Goal: Information Seeking & Learning: Learn about a topic

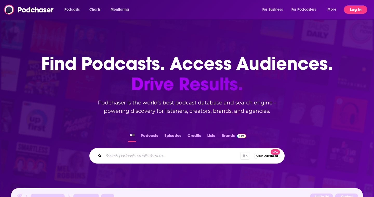
click at [350, 11] on button "Log In" at bounding box center [355, 9] width 23 height 8
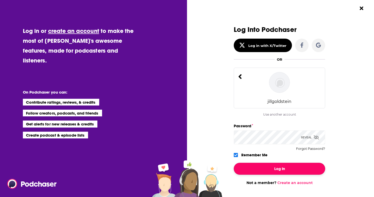
click at [275, 170] on button "Log In" at bounding box center [279, 169] width 91 height 12
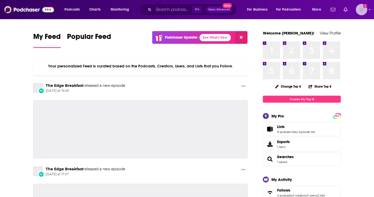
click at [364, 12] on img "Logged in as jillgoldstein" at bounding box center [361, 9] width 11 height 11
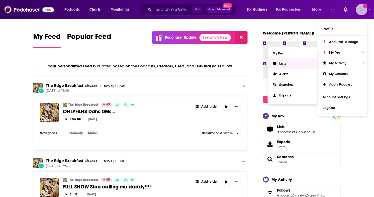
click at [281, 64] on span "Lists" at bounding box center [282, 64] width 7 height 4
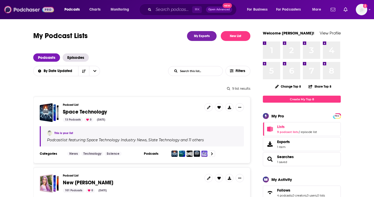
click at [37, 9] on img at bounding box center [29, 10] width 50 height 10
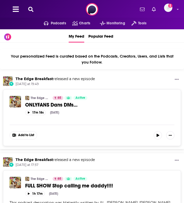
click at [33, 11] on button at bounding box center [31, 9] width 8 height 6
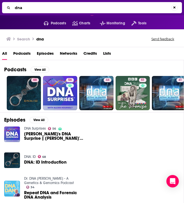
click at [24, 51] on span "Podcasts" at bounding box center [21, 54] width 17 height 11
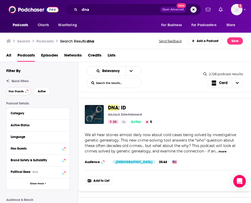
click at [22, 91] on span "Has Guests" at bounding box center [16, 91] width 15 height 3
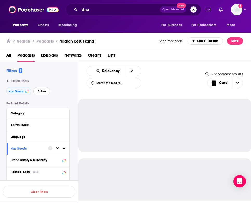
click at [46, 91] on button "Active" at bounding box center [41, 91] width 17 height 8
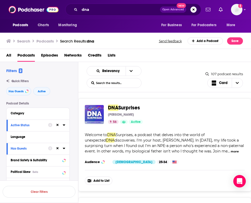
click at [131, 158] on div "Categories Society + 2 Audience Female 25-34 Similar" at bounding box center [165, 162] width 160 height 8
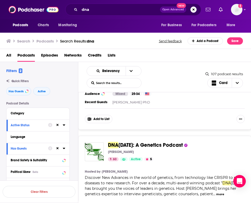
scroll to position [215, 0]
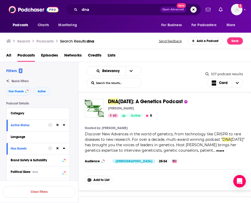
click at [216, 153] on button "more" at bounding box center [220, 151] width 8 height 4
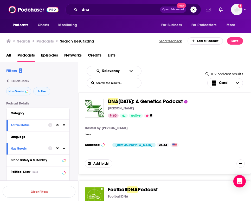
click at [87, 134] on button "less" at bounding box center [88, 134] width 6 height 4
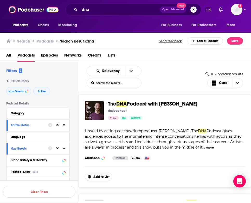
scroll to position [1211, 0]
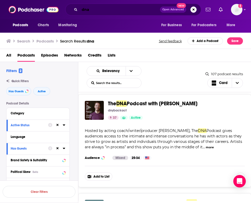
click at [92, 13] on input "dna" at bounding box center [119, 9] width 80 height 8
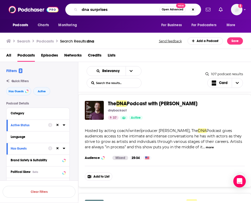
type input "dna surprises"
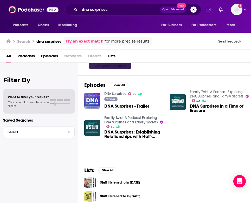
scroll to position [65, 0]
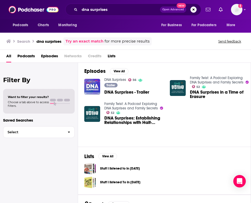
click at [33, 56] on span "Podcasts" at bounding box center [25, 57] width 17 height 11
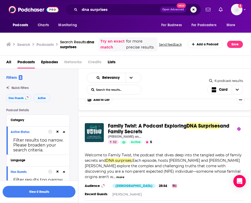
scroll to position [88, 0]
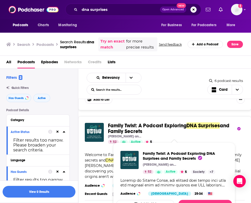
click at [129, 135] on span "and Family Secrets" at bounding box center [168, 129] width 121 height 12
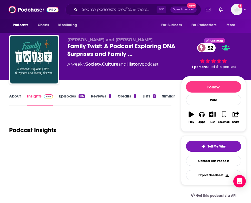
click at [18, 96] on link "About" at bounding box center [15, 100] width 12 height 12
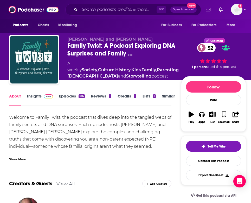
click at [21, 160] on div "Show More" at bounding box center [17, 159] width 17 height 5
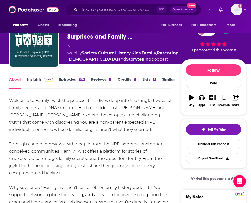
scroll to position [17, 0]
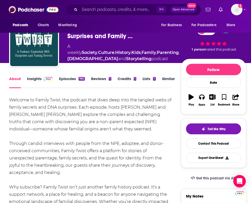
click at [94, 111] on div "Welcome to Family Twist, the podcast that dives deep into the tangled webs of f…" at bounding box center [90, 184] width 162 height 174
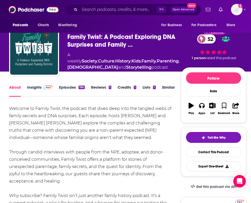
scroll to position [0, 0]
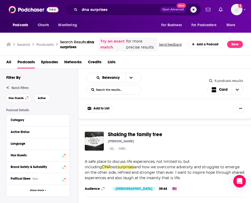
scroll to position [194, 0]
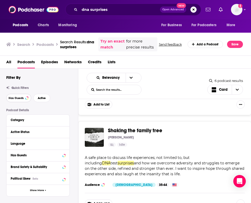
click at [25, 102] on button "Has Guests" at bounding box center [18, 98] width 25 height 8
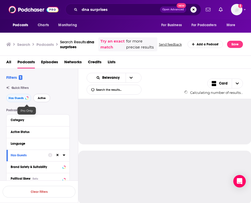
click at [41, 100] on span "Active" at bounding box center [42, 98] width 8 height 3
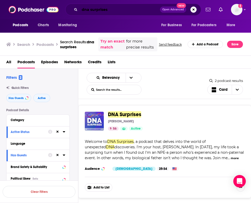
click at [98, 10] on input "dna surprises" at bounding box center [119, 9] width 80 height 8
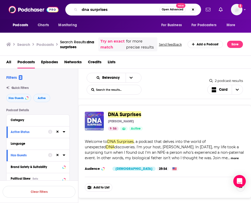
click at [98, 10] on input "dna surprises" at bounding box center [119, 9] width 80 height 8
type input "dna"
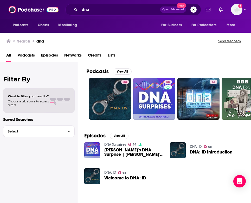
click at [31, 56] on span "Podcasts" at bounding box center [25, 56] width 17 height 11
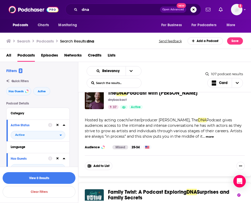
scroll to position [1222, 0]
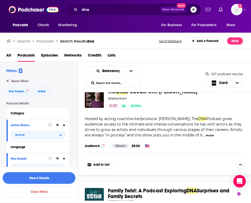
click at [180, 142] on div "Categories Arts + 1 Audience Mixed 25-34" at bounding box center [165, 146] width 160 height 8
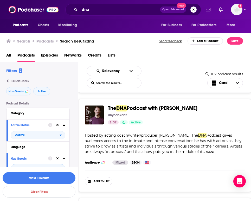
scroll to position [1204, 0]
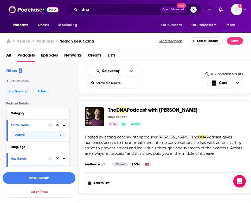
click at [124, 107] on span "DNA" at bounding box center [121, 110] width 10 height 6
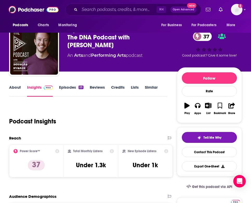
scroll to position [18, 0]
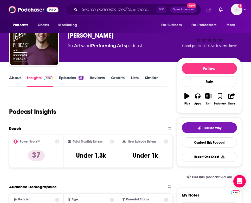
click at [16, 79] on link "About" at bounding box center [15, 81] width 12 height 12
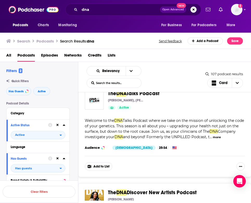
scroll to position [1725, 0]
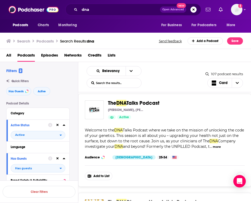
click at [213, 154] on div "Categories Health + 3 Audience Female 25-34 Similar" at bounding box center [165, 158] width 160 height 8
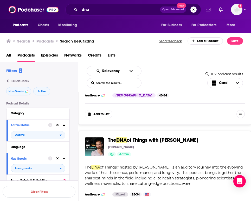
scroll to position [2084, 0]
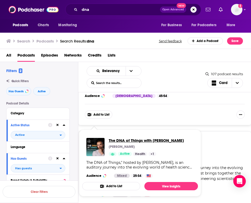
click at [133, 141] on span "The DNA of Things with Dr. Jeremy Koenig" at bounding box center [146, 140] width 75 height 5
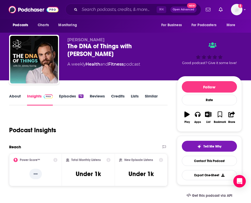
click at [19, 99] on link "About" at bounding box center [15, 100] width 12 height 12
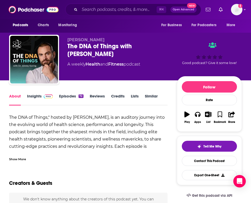
click at [22, 159] on div "Show More" at bounding box center [17, 159] width 17 height 5
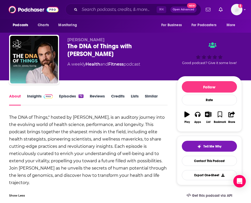
drag, startPoint x: 37, startPoint y: 132, endPoint x: 98, endPoint y: 183, distance: 78.9
click at [98, 183] on div "The DNA of Things," hosted by Dr. Jeremy Koenig, is an auditory journey into th…" at bounding box center [88, 150] width 158 height 73
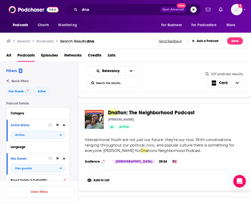
scroll to position [2214, 0]
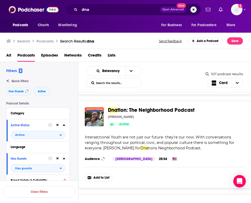
click at [98, 135] on span "Intersectional Youth are not just our future- they're our now. With conversatio…" at bounding box center [159, 143] width 149 height 16
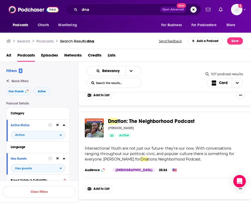
click at [119, 146] on span "Intersectional Youth are not just our future- they're our now. With conversatio…" at bounding box center [159, 154] width 149 height 16
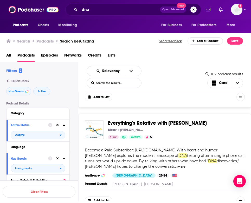
scroll to position [2297, 0]
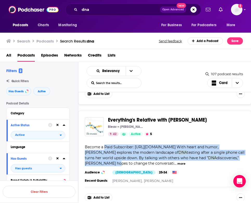
drag, startPoint x: 104, startPoint y: 133, endPoint x: 137, endPoint y: 152, distance: 37.7
click at [137, 152] on div "Become a Paid Subscriber: https://podcasters.spotify.com/pod/show/everythingsre…" at bounding box center [165, 156] width 160 height 22
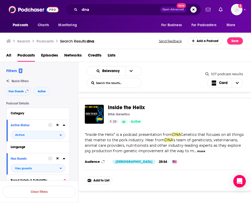
scroll to position [2414, 0]
click at [105, 132] on span "Genetics that focuses on all things that matter to the pork industry. Hear from" at bounding box center [164, 137] width 159 height 10
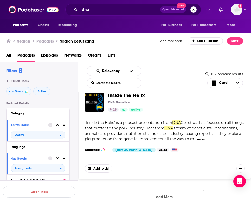
scroll to position [2426, 0]
click at [183, 191] on button "Load More..." at bounding box center [165, 197] width 78 height 14
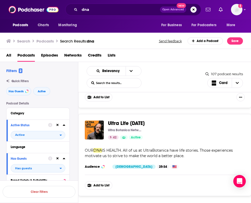
scroll to position [2497, 0]
click at [118, 120] on span "Ultra Life Today" at bounding box center [126, 123] width 37 height 6
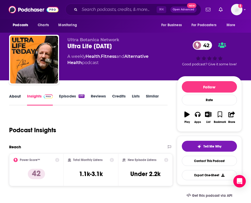
click at [21, 101] on div "About" at bounding box center [18, 100] width 18 height 12
click at [16, 100] on link "About" at bounding box center [15, 100] width 12 height 12
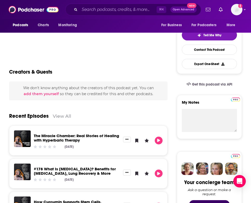
scroll to position [113, 0]
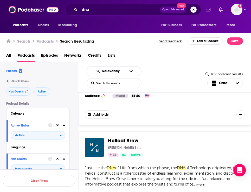
scroll to position [2767, 0]
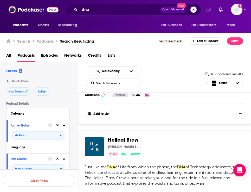
click at [108, 137] on span "Helical Brew" at bounding box center [123, 140] width 30 height 6
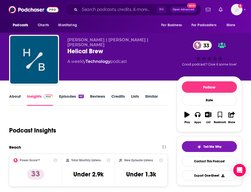
click at [18, 98] on link "About" at bounding box center [15, 100] width 12 height 12
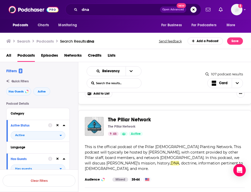
scroll to position [2887, 0]
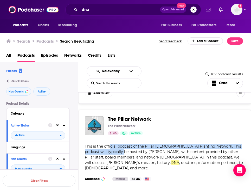
drag, startPoint x: 110, startPoint y: 131, endPoint x: 123, endPoint y: 135, distance: 14.3
click at [123, 144] on span "This is the official podcast of the Pillar Church Planting Network. This podcas…" at bounding box center [163, 154] width 156 height 21
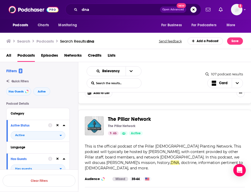
click at [140, 144] on div "This is the official podcast of the Pillar Church Planting Network. This podcas…" at bounding box center [165, 157] width 160 height 27
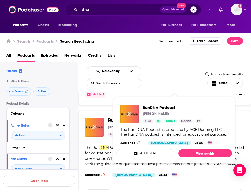
scroll to position [3602, 0]
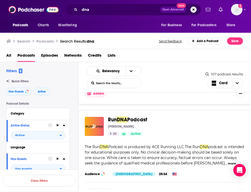
click at [87, 144] on span "podcast is intended for educational purposes only. No clinical decision-making …" at bounding box center [164, 154] width 159 height 21
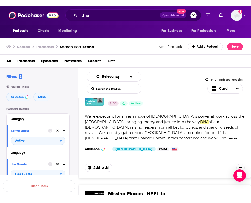
scroll to position [3969, 0]
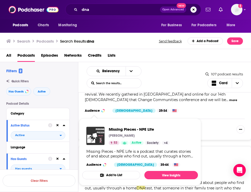
click at [93, 133] on img "Missing Pieces - NPE Life" at bounding box center [95, 136] width 18 height 18
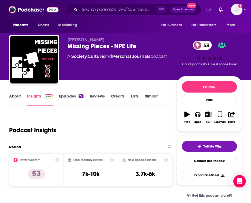
click at [15, 97] on link "About" at bounding box center [15, 100] width 12 height 12
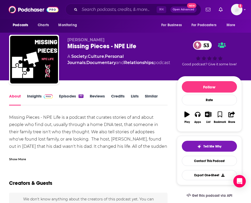
scroll to position [9, 0]
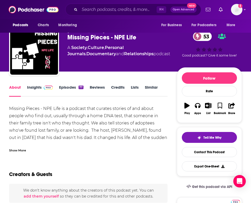
click at [16, 148] on div "Show More" at bounding box center [17, 150] width 17 height 5
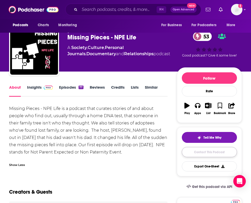
click at [207, 151] on link "Contact This Podcast" at bounding box center [208, 152] width 55 height 10
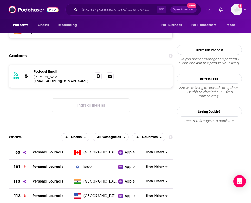
scroll to position [451, 0]
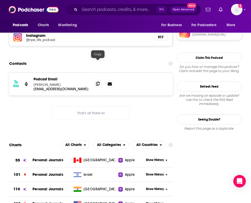
click at [96, 82] on icon at bounding box center [98, 84] width 4 height 4
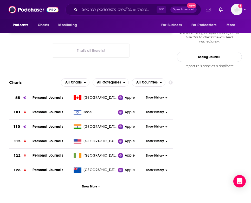
scroll to position [513, 0]
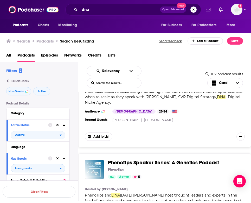
scroll to position [4262, 0]
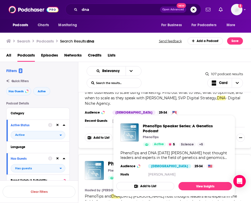
click at [96, 194] on span "PhenoTips and" at bounding box center [98, 196] width 26 height 5
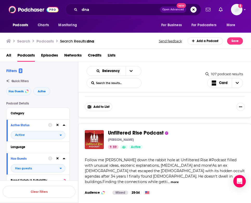
scroll to position [4398, 0]
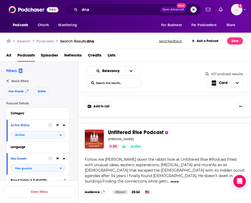
click at [178, 180] on button "more" at bounding box center [174, 182] width 8 height 4
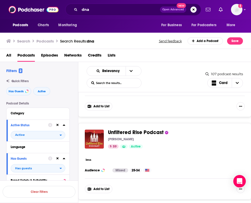
click at [89, 158] on button "less" at bounding box center [88, 160] width 6 height 4
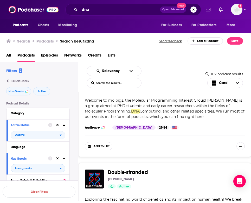
scroll to position [4781, 0]
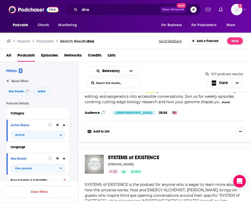
scroll to position [4909, 0]
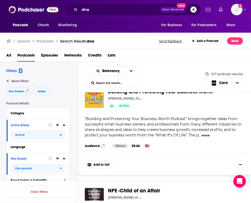
scroll to position [5590, 0]
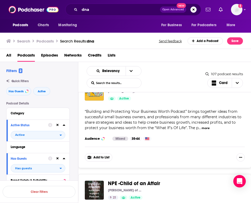
click at [195, 189] on div "Pam Child of an Affair" at bounding box center [174, 191] width 132 height 4
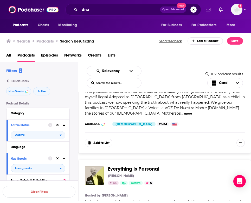
scroll to position [7214, 0]
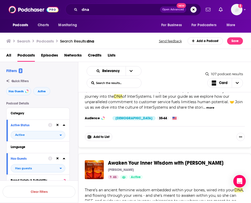
scroll to position [7430, 0]
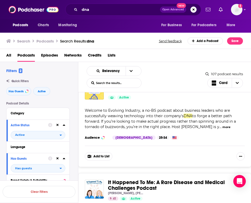
scroll to position [8431, 0]
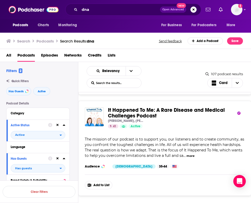
scroll to position [8504, 0]
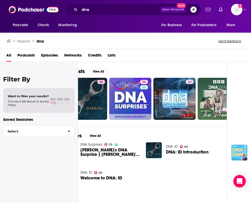
scroll to position [0, 84]
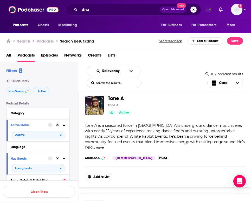
scroll to position [9956, 0]
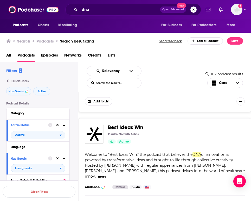
scroll to position [10021, 0]
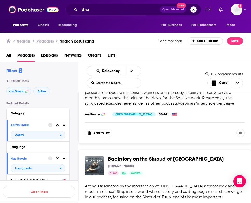
scroll to position [10650, 0]
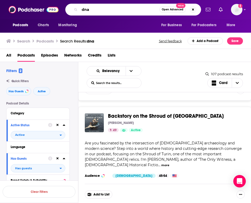
click at [89, 12] on input "dna" at bounding box center [119, 9] width 80 height 8
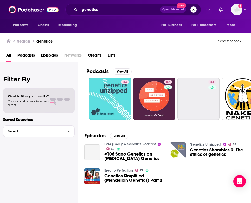
click at [30, 57] on span "Podcasts" at bounding box center [25, 56] width 17 height 11
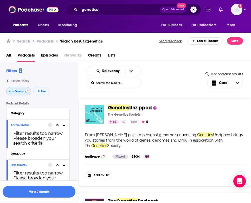
click at [15, 91] on span "Has Guests" at bounding box center [16, 91] width 15 height 3
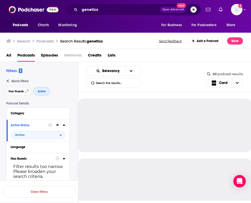
click at [38, 90] on span "Active" at bounding box center [42, 91] width 8 height 3
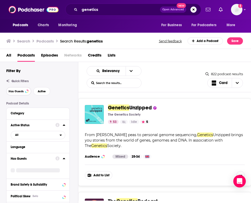
click at [15, 93] on span "Has Guests" at bounding box center [16, 91] width 15 height 3
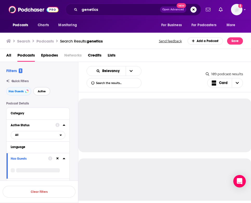
click at [44, 92] on span "Active" at bounding box center [42, 91] width 8 height 3
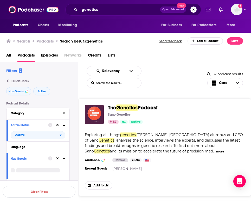
click at [33, 114] on div "Category" at bounding box center [35, 114] width 49 height 4
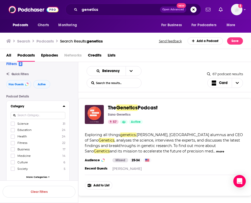
scroll to position [7, 0]
click at [70, 82] on div "Has Guests Active" at bounding box center [42, 84] width 72 height 8
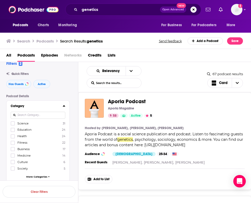
scroll to position [1279, 0]
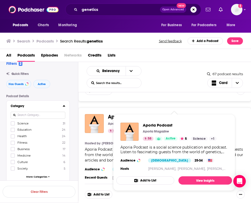
click at [170, 114] on div "Aporia Podcast Aporia Magazine 58 Active 5 Categories Science + 1" at bounding box center [174, 123] width 132 height 19
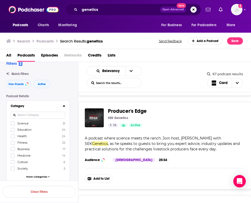
scroll to position [2264, 0]
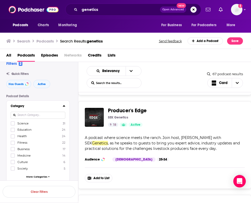
click at [239, 174] on button "Show More Button" at bounding box center [240, 178] width 8 height 8
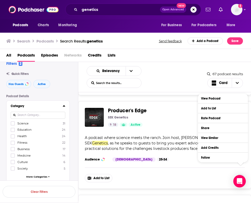
scroll to position [2278, 0]
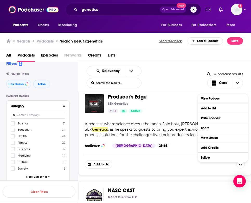
click at [175, 154] on div "Add to List" at bounding box center [165, 161] width 160 height 15
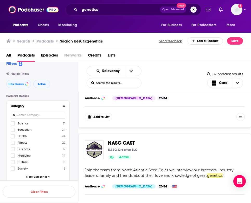
scroll to position [2357, 0]
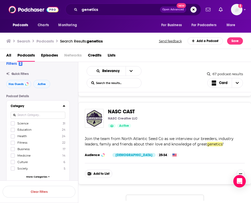
click at [170, 195] on button "Load More..." at bounding box center [165, 202] width 78 height 14
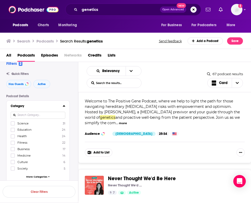
scroll to position [4854, 0]
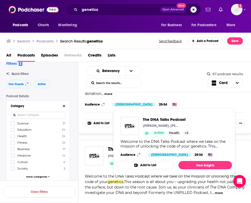
click at [243, 147] on div "The DNA Talks Podcast Bryce Wylde, Kashif Khan, Dr. Lara Varden, and Dr. Stepha…" at bounding box center [165, 156] width 160 height 19
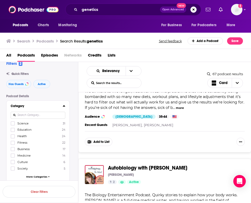
scroll to position [6555, 0]
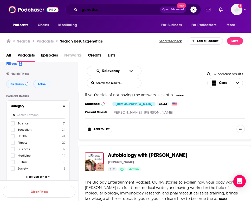
click at [90, 11] on input "genetics" at bounding box center [119, 9] width 80 height 8
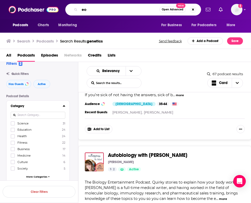
type input "e"
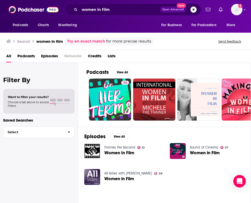
click at [27, 59] on span "Podcasts" at bounding box center [25, 57] width 17 height 11
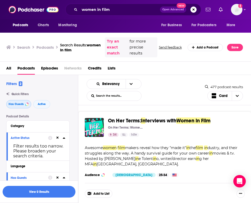
click at [23, 104] on button "Has Guests" at bounding box center [18, 104] width 25 height 8
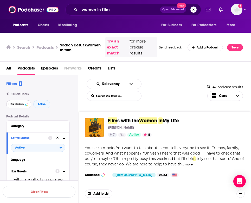
click at [20, 106] on span "Has Guests" at bounding box center [16, 104] width 15 height 3
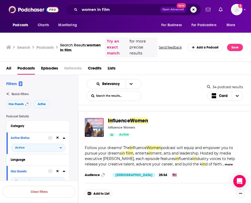
click at [66, 100] on div "Quick Filters Has Guests Active" at bounding box center [42, 100] width 72 height 16
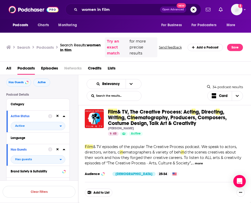
scroll to position [108, 0]
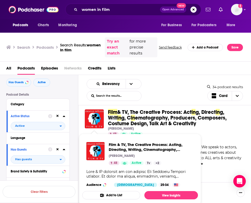
click at [218, 141] on div "Film & TV, The Creative Process: Act in g, Direct in g, Writ in g, C in ematogr…" at bounding box center [164, 153] width 173 height 101
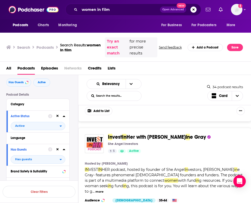
scroll to position [0, 0]
click at [81, 143] on div "In vest In Her with Cather in e Gray She Angel Investors 5 Active Categories Bu…" at bounding box center [164, 182] width 173 height 109
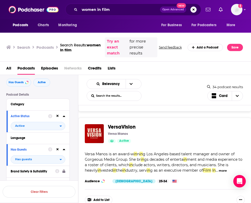
scroll to position [1216, 0]
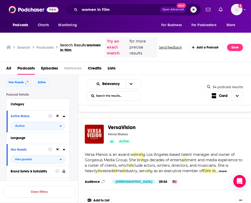
click at [113, 152] on span "Versa Manos is an award-w" at bounding box center [109, 154] width 49 height 5
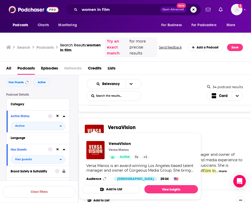
click at [223, 163] on span "clude actors, writers, directors, and musicians. She is heavily" at bounding box center [156, 168] width 143 height 10
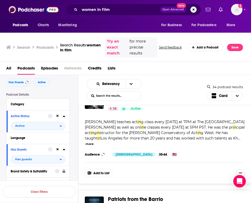
scroll to position [2444, 0]
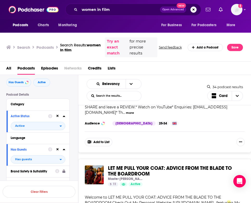
scroll to position [3375, 0]
click at [88, 11] on input "women in film" at bounding box center [119, 9] width 80 height 8
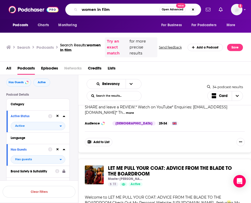
click at [88, 11] on input "women in film" at bounding box center [119, 9] width 80 height 8
paste input "In Those Genes"
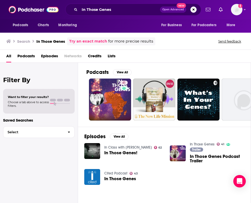
click at [24, 56] on span "Podcasts" at bounding box center [25, 57] width 17 height 11
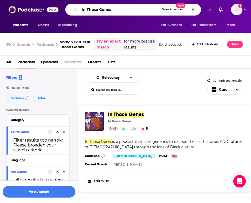
click at [93, 12] on input "In Those Genes" at bounding box center [119, 9] width 80 height 8
paste input "The Bechdel Cast"
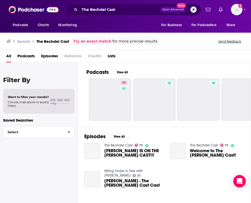
click at [30, 56] on span "Podcasts" at bounding box center [25, 57] width 17 height 11
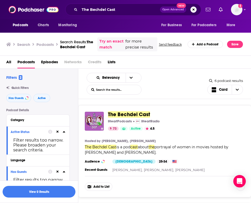
scroll to position [3, 0]
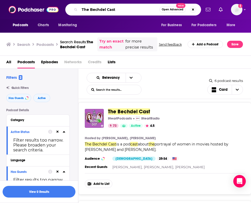
click at [88, 12] on input "The Bechdel Cast" at bounding box center [119, 9] width 80 height 8
paste input "Jews on Film"
type input "Jews on Film"
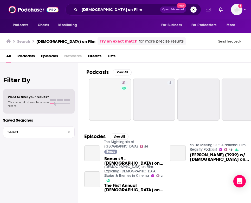
click at [22, 57] on span "Podcasts" at bounding box center [25, 57] width 17 height 11
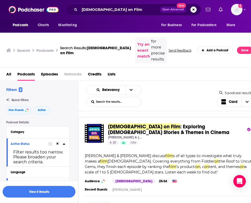
click at [110, 124] on span "Jews on Film" at bounding box center [144, 127] width 72 height 6
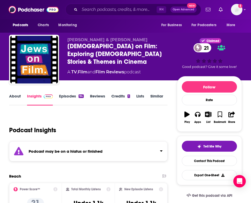
click at [65, 100] on link "Episodes 94" at bounding box center [71, 100] width 24 height 12
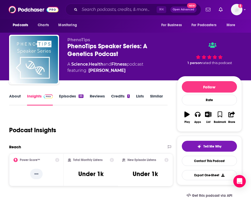
click at [16, 94] on link "About" at bounding box center [15, 100] width 12 height 12
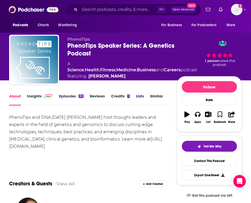
drag, startPoint x: 27, startPoint y: 120, endPoint x: 58, endPoint y: 162, distance: 52.3
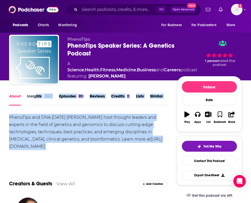
drag, startPoint x: 58, startPoint y: 162, endPoint x: 37, endPoint y: 96, distance: 68.6
click at [212, 163] on link "Contact This Podcast" at bounding box center [208, 161] width 55 height 10
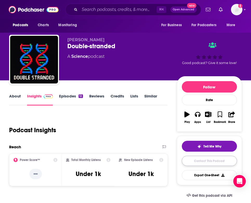
click at [199, 157] on link "Contact This Podcast" at bounding box center [208, 161] width 55 height 10
click at [18, 94] on link "About" at bounding box center [15, 100] width 12 height 12
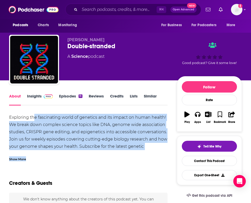
drag, startPoint x: 34, startPoint y: 115, endPoint x: 63, endPoint y: 159, distance: 53.6
click at [63, 159] on div "Exploring the fascinating world of genetics and its impact on human health! We …" at bounding box center [88, 138] width 158 height 48
click at [63, 159] on div "Show More" at bounding box center [88, 157] width 158 height 9
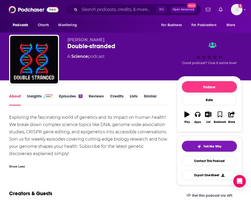
click at [63, 100] on link "Episodes 11" at bounding box center [70, 100] width 23 height 12
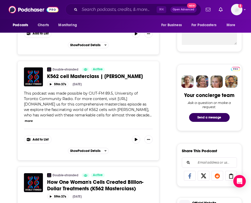
scroll to position [199, 0]
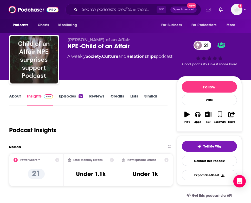
click at [12, 96] on link "About" at bounding box center [15, 100] width 12 height 12
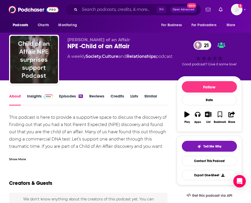
click at [19, 156] on div "Show More" at bounding box center [88, 157] width 158 height 9
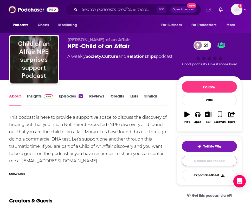
click at [204, 160] on link "Contact This Podcast" at bounding box center [208, 161] width 55 height 10
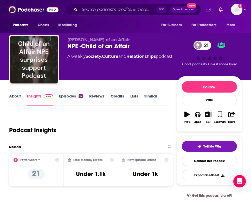
click at [17, 96] on link "About" at bounding box center [15, 100] width 12 height 12
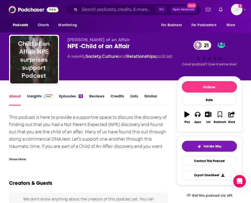
click at [19, 159] on div "Show More" at bounding box center [17, 159] width 17 height 5
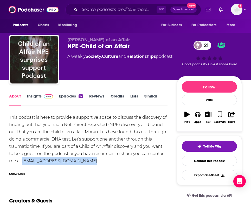
drag, startPoint x: 86, startPoint y: 161, endPoint x: 23, endPoint y: 162, distance: 63.4
click at [23, 162] on div "This podcast is here to provide a supportive space to discuss the discovery of …" at bounding box center [88, 139] width 158 height 51
copy div "npechildofanaffair@gmail.com"
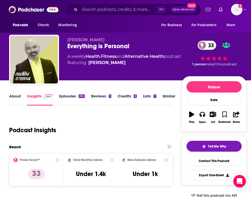
click at [14, 99] on link "About" at bounding box center [15, 100] width 12 height 12
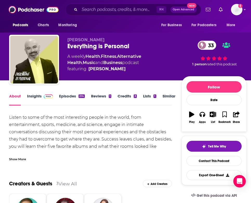
click at [18, 156] on div "Show More" at bounding box center [90, 157] width 163 height 9
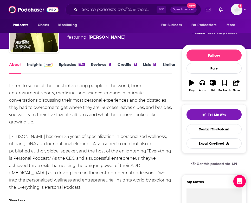
scroll to position [45, 0]
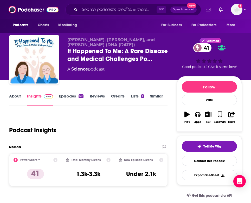
click at [17, 96] on link "About" at bounding box center [15, 100] width 12 height 12
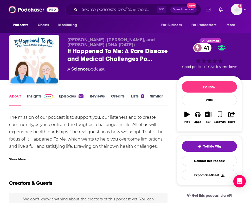
click at [17, 161] on div "Show More" at bounding box center [17, 159] width 17 height 5
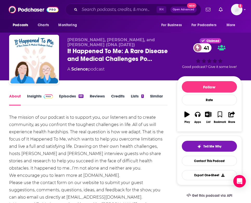
click at [17, 162] on div "The mission of our podcast is to support you, our listeners and to create commu…" at bounding box center [88, 168] width 158 height 109
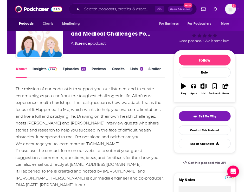
scroll to position [36, 0]
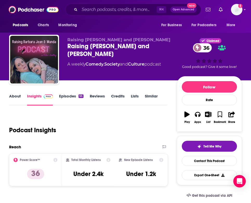
click at [12, 99] on link "About" at bounding box center [15, 100] width 12 height 12
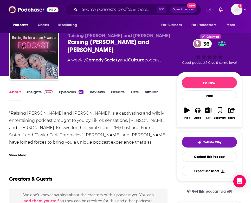
scroll to position [4, 0]
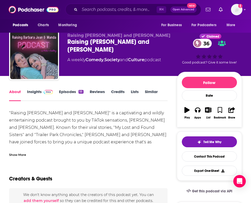
click at [21, 152] on div "Show More" at bounding box center [88, 153] width 158 height 9
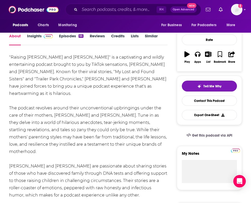
scroll to position [61, 0]
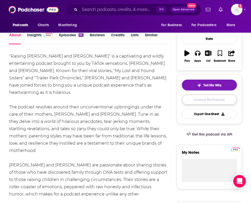
click at [200, 100] on link "Contact This Podcast" at bounding box center [208, 100] width 55 height 10
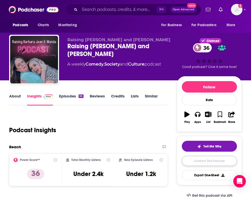
click at [203, 164] on link "Contact This Podcast" at bounding box center [208, 161] width 55 height 10
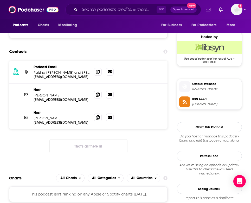
scroll to position [365, 0]
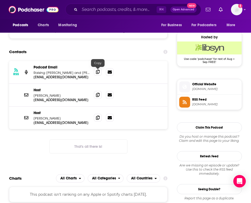
click at [97, 72] on icon at bounding box center [98, 72] width 4 height 4
click at [97, 97] on icon at bounding box center [98, 95] width 4 height 4
click at [97, 119] on icon at bounding box center [98, 118] width 4 height 4
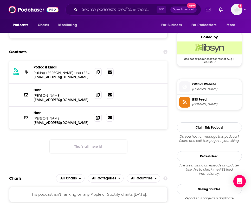
click at [81, 157] on div "RSS Podcast Email Raising [PERSON_NAME] and [PERSON_NAME] [PERSON_NAME][EMAIL_A…" at bounding box center [88, 111] width 158 height 101
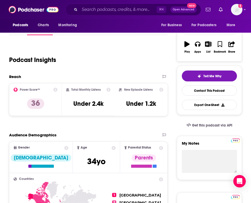
scroll to position [52, 0]
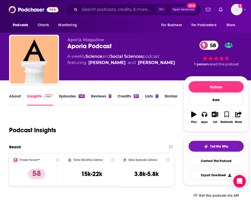
click at [19, 96] on link "About" at bounding box center [15, 100] width 12 height 12
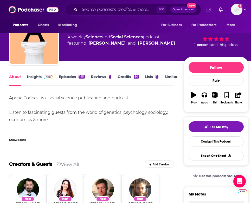
scroll to position [23, 0]
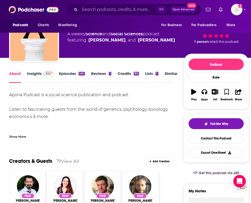
click at [23, 138] on div "Show More" at bounding box center [17, 136] width 17 height 5
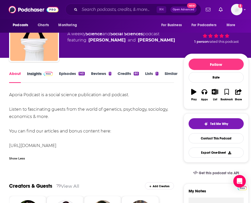
click at [58, 72] on div "Insights" at bounding box center [43, 77] width 32 height 12
click at [60, 72] on link "Episodes 145" at bounding box center [71, 77] width 25 height 12
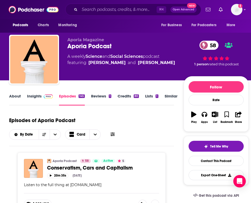
click at [12, 96] on link "About" at bounding box center [15, 100] width 12 height 12
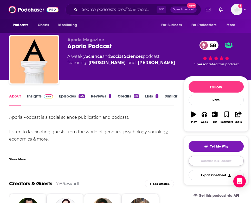
click at [203, 163] on link "Contact This Podcast" at bounding box center [215, 161] width 55 height 10
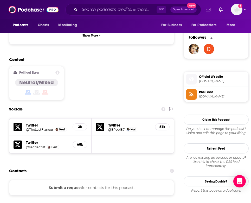
scroll to position [368, 0]
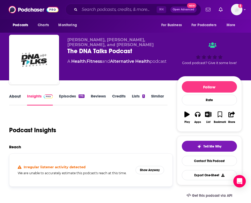
click at [22, 101] on div "About" at bounding box center [18, 100] width 18 height 12
click at [20, 99] on link "About" at bounding box center [15, 100] width 12 height 12
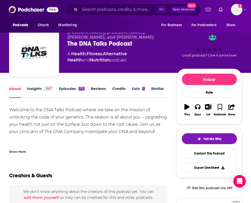
scroll to position [8, 0]
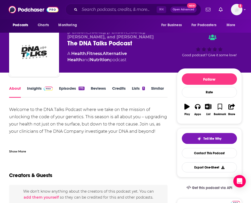
click at [19, 148] on div "Show More" at bounding box center [88, 149] width 158 height 9
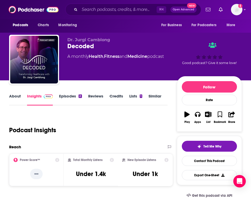
click at [17, 101] on link "About" at bounding box center [15, 100] width 12 height 12
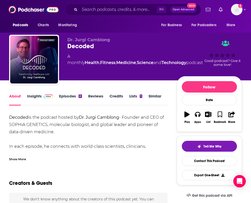
click at [16, 159] on div "Show More" at bounding box center [17, 159] width 17 height 5
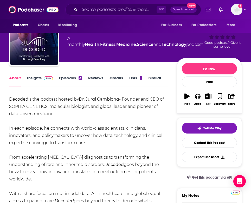
scroll to position [18, 0]
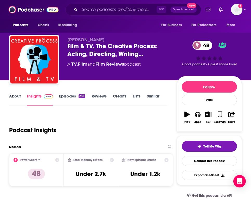
click at [15, 98] on link "About" at bounding box center [15, 100] width 12 height 12
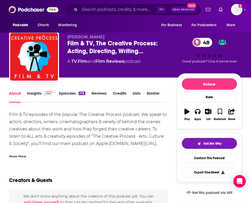
scroll to position [3, 0]
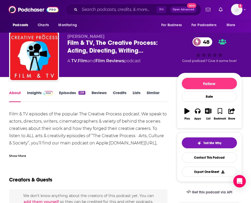
click at [23, 154] on div "Show More" at bounding box center [17, 155] width 17 height 5
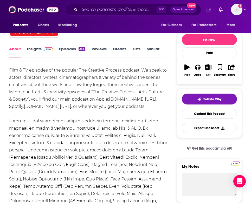
scroll to position [0, 0]
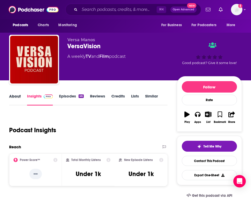
click at [21, 97] on div "About" at bounding box center [18, 100] width 18 height 12
click at [10, 97] on link "About" at bounding box center [15, 100] width 12 height 12
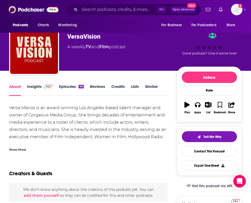
scroll to position [10, 0]
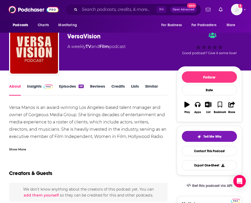
click at [16, 150] on div "Show More" at bounding box center [17, 149] width 17 height 5
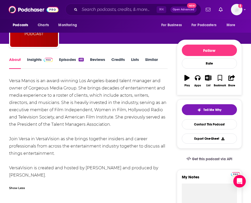
scroll to position [38, 0]
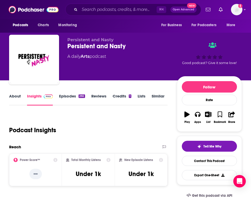
click at [17, 98] on link "About" at bounding box center [15, 100] width 12 height 12
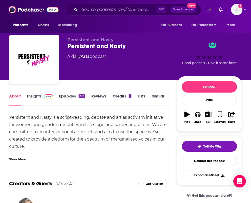
click at [15, 160] on div "Show More" at bounding box center [17, 159] width 17 height 5
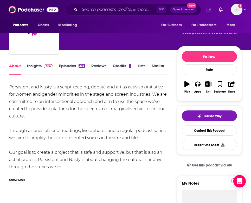
scroll to position [32, 0]
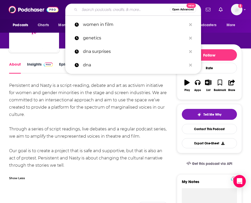
click at [89, 11] on input "Search podcasts, credits, & more..." at bounding box center [124, 9] width 90 height 8
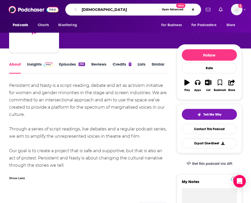
type input "[DEMOGRAPHIC_DATA]"
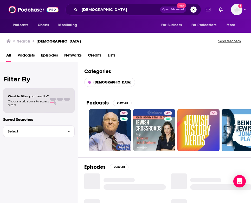
click at [24, 58] on span "Podcasts" at bounding box center [25, 56] width 17 height 11
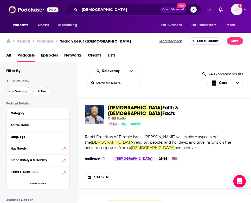
click at [20, 92] on span "Has Guests" at bounding box center [16, 91] width 15 height 3
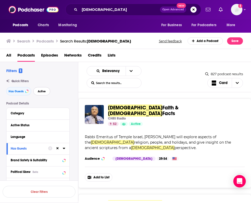
click at [38, 91] on span "Active" at bounding box center [42, 91] width 8 height 3
click at [98, 10] on input "[DEMOGRAPHIC_DATA]" at bounding box center [119, 9] width 80 height 8
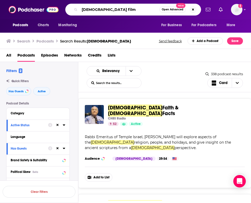
type input "[DEMOGRAPHIC_DATA] film"
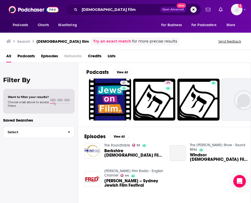
click at [23, 57] on span "Podcasts" at bounding box center [25, 57] width 17 height 11
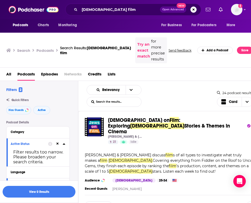
scroll to position [7, 0]
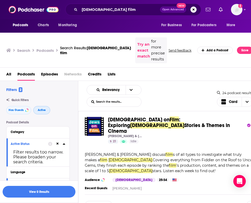
click at [43, 109] on span "Active" at bounding box center [42, 110] width 8 height 3
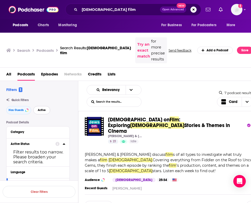
click at [43, 109] on span "Active" at bounding box center [42, 110] width 8 height 3
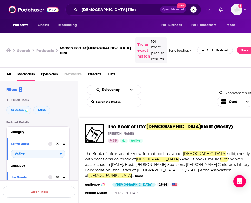
click at [136, 132] on div "[PERSON_NAME]" at bounding box center [179, 134] width 142 height 4
click at [130, 124] on span "The Book of Life:" at bounding box center [127, 127] width 38 height 6
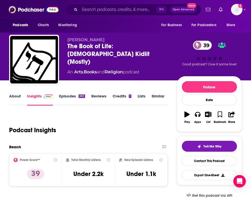
click at [17, 96] on link "About" at bounding box center [15, 100] width 12 height 12
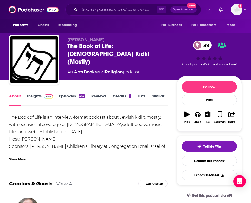
click at [23, 156] on div "Show More" at bounding box center [88, 157] width 158 height 9
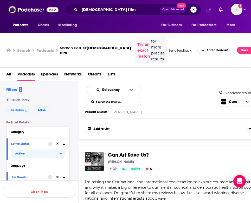
scroll to position [190, 0]
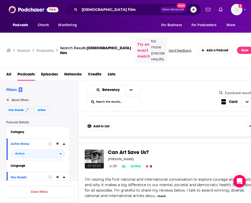
click at [165, 194] on button "more" at bounding box center [161, 196] width 8 height 4
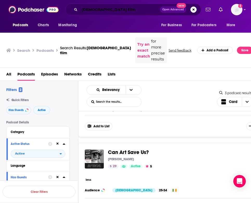
click at [99, 9] on input "[DEMOGRAPHIC_DATA] film" at bounding box center [119, 9] width 80 height 8
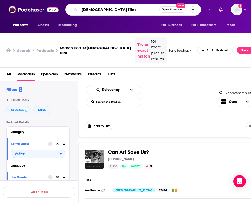
click at [99, 9] on input "[DEMOGRAPHIC_DATA] film" at bounding box center [119, 9] width 80 height 8
type input "[DEMOGRAPHIC_DATA]"
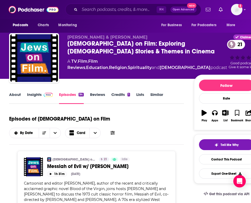
scroll to position [2, 0]
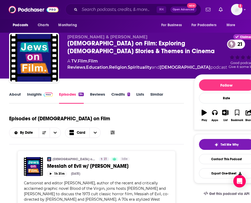
click at [16, 92] on link "About" at bounding box center [15, 98] width 12 height 12
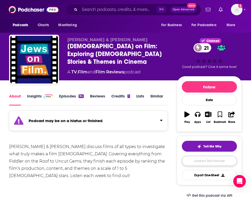
click at [199, 161] on link "Contact This Podcast" at bounding box center [208, 161] width 55 height 10
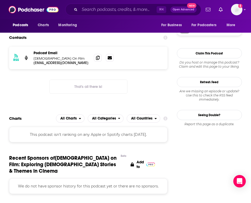
scroll to position [400, 0]
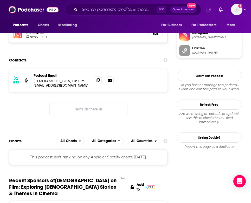
click at [98, 82] on icon at bounding box center [98, 80] width 4 height 4
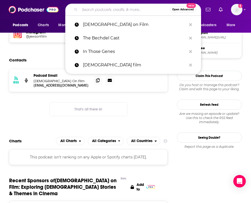
click at [89, 12] on input "Search podcasts, credits, & more..." at bounding box center [124, 9] width 90 height 8
paste input "The [PERSON_NAME] Podcast"
type input "The [PERSON_NAME] Podcast"
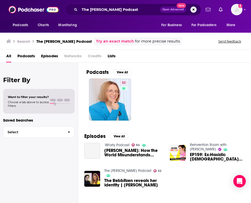
click at [22, 54] on span "Podcasts" at bounding box center [25, 57] width 17 height 11
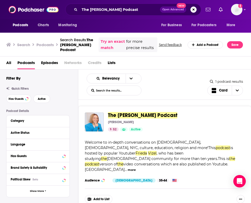
click at [127, 119] on span "The [PERSON_NAME] Podcast" at bounding box center [142, 115] width 69 height 6
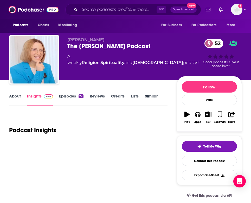
click at [15, 100] on link "About" at bounding box center [15, 100] width 12 height 12
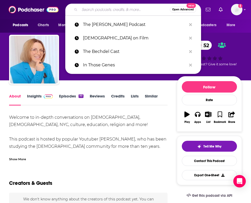
click at [89, 7] on input "Search podcasts, credits, & more..." at bounding box center [124, 9] width 90 height 8
paste input "[DEMOGRAPHIC_DATA] Unbound"
type input "[DEMOGRAPHIC_DATA] Unbound"
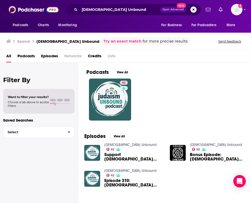
click at [24, 57] on span "Podcasts" at bounding box center [25, 57] width 17 height 11
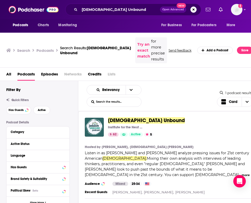
scroll to position [9, 0]
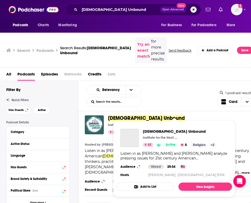
click at [121, 115] on span "[DEMOGRAPHIC_DATA] Unbound" at bounding box center [146, 118] width 77 height 6
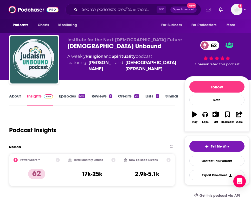
click at [14, 99] on link "About" at bounding box center [15, 100] width 12 height 12
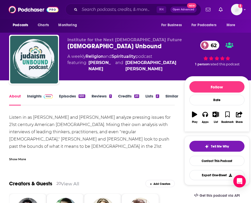
click at [13, 159] on div "Show More" at bounding box center [17, 159] width 17 height 5
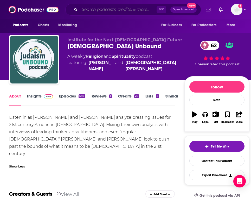
click at [84, 12] on input "Search podcasts, credits, & more..." at bounding box center [117, 9] width 77 height 8
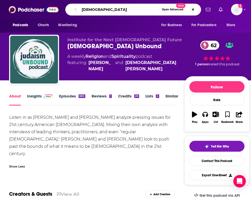
type input "[DEMOGRAPHIC_DATA]"
click at [96, 6] on input "jew" at bounding box center [119, 9] width 80 height 8
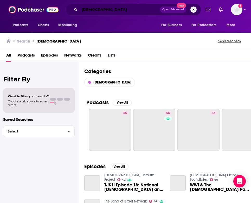
click at [93, 10] on input "jew" at bounding box center [119, 9] width 80 height 8
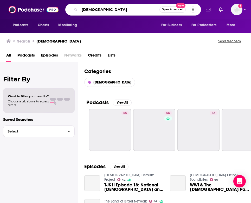
click at [93, 10] on input "jew" at bounding box center [119, 9] width 80 height 8
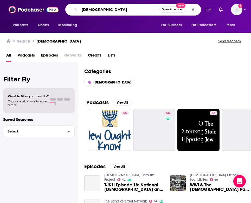
paste input "On the Nose"
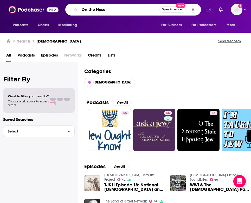
type input "On the Nose"
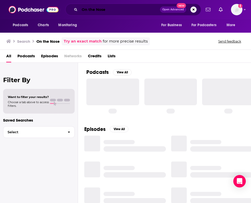
click at [93, 10] on input "On the Nose" at bounding box center [119, 9] width 80 height 8
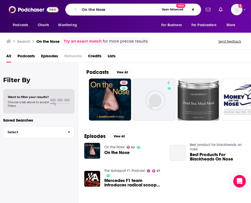
click at [25, 60] on span "Podcasts" at bounding box center [25, 57] width 17 height 11
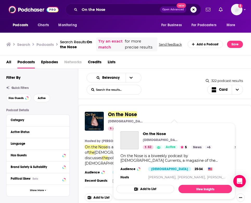
click at [118, 115] on span "On the Nose" at bounding box center [122, 114] width 29 height 6
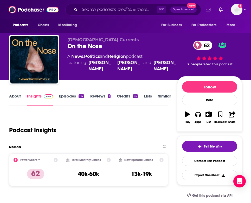
click at [16, 95] on link "About" at bounding box center [15, 100] width 12 height 12
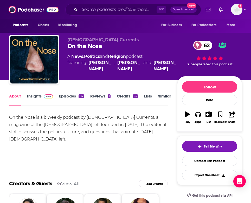
click at [53, 131] on div "On the Nose is a biweekly podcast by Jewish Currents, a magazine of the Jewish …" at bounding box center [88, 128] width 158 height 29
click at [72, 97] on link "Episodes 115" at bounding box center [71, 100] width 25 height 12
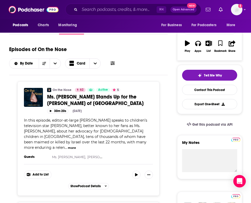
scroll to position [120, 0]
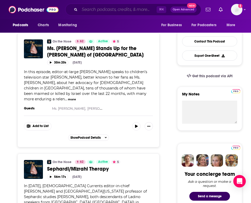
click at [89, 13] on input "Search podcasts, credits, & more..." at bounding box center [117, 9] width 77 height 8
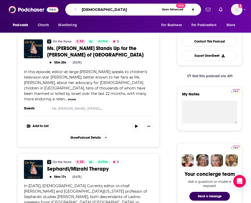
type input "jewish"
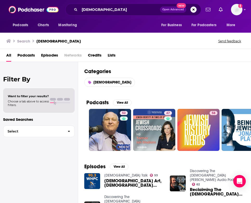
click at [21, 55] on span "Podcasts" at bounding box center [25, 56] width 17 height 11
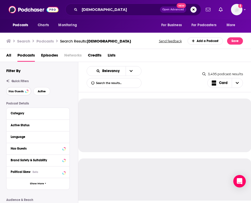
click at [23, 93] on span "Has Guests" at bounding box center [16, 91] width 15 height 3
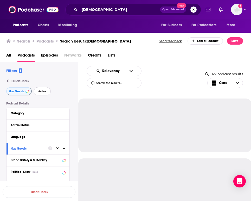
click at [39, 93] on span "Active" at bounding box center [42, 91] width 8 height 3
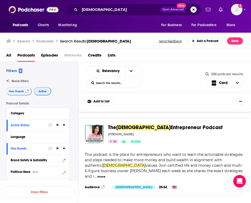
scroll to position [1994, 0]
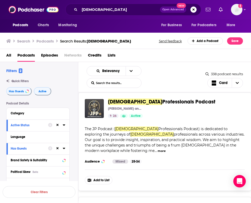
scroll to position [2333, 0]
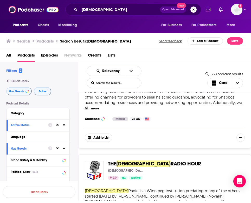
scroll to position [2478, 0]
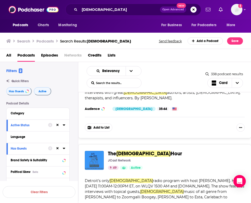
scroll to position [3297, 0]
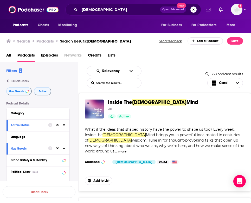
scroll to position [4747, 0]
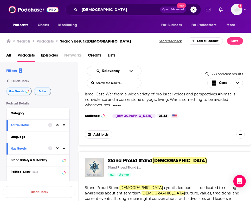
scroll to position [5482, 0]
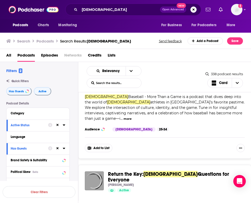
scroll to position [5900, 0]
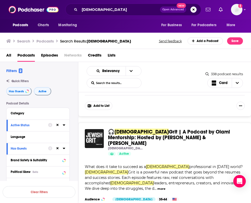
scroll to position [7210, 0]
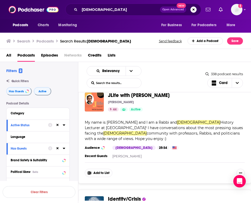
scroll to position [9375, 0]
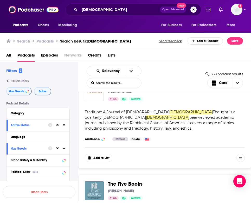
scroll to position [9688, 0]
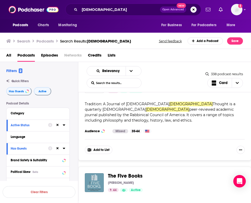
click at [98, 11] on input "jewish" at bounding box center [119, 9] width 80 height 8
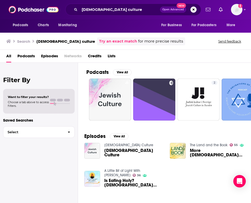
click at [28, 55] on span "Podcasts" at bounding box center [25, 57] width 17 height 11
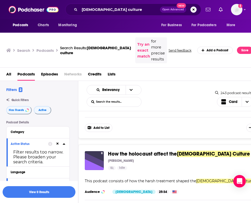
scroll to position [58, 0]
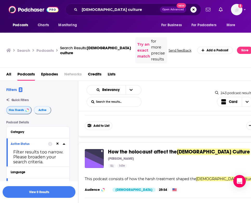
click at [22, 109] on span "Has Guests" at bounding box center [16, 110] width 15 height 3
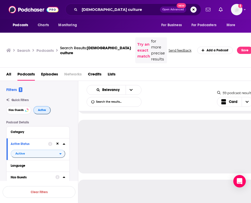
click at [45, 109] on span "Active" at bounding box center [42, 110] width 8 height 3
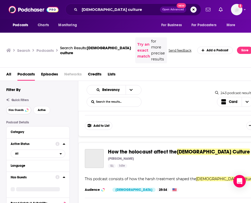
click at [11, 109] on span "Has Guests" at bounding box center [16, 110] width 15 height 3
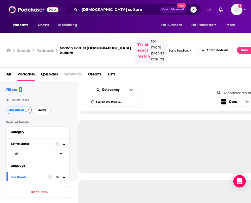
click at [44, 109] on span "Active" at bounding box center [42, 110] width 8 height 3
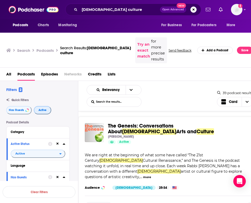
scroll to position [113, 0]
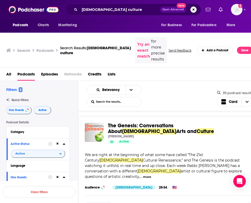
click at [163, 97] on div "Relevancy List Search Input Search the results... Card" at bounding box center [151, 96] width 130 height 22
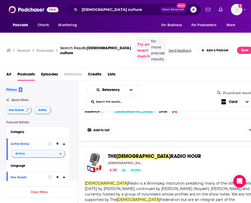
scroll to position [394, 0]
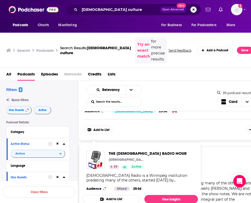
click at [221, 181] on span "Radio is a Winnipeg institution predating many of the others, started 85 years …" at bounding box center [169, 191] width 169 height 21
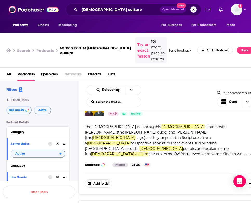
scroll to position [1598, 0]
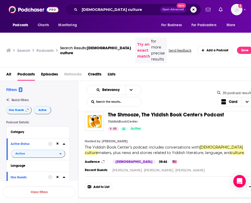
scroll to position [0, 0]
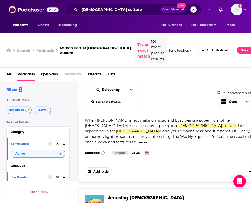
scroll to position [1915, 0]
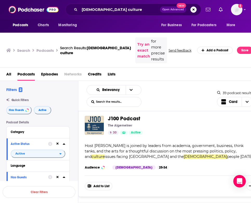
scroll to position [2404, 0]
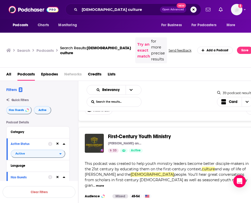
scroll to position [2875, 0]
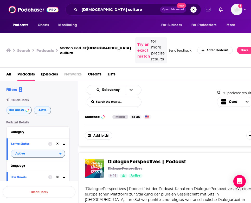
scroll to position [3793, 0]
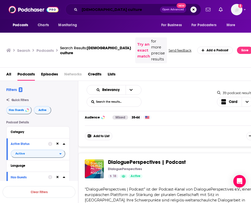
click at [105, 9] on input "jewish culture" at bounding box center [119, 9] width 80 height 8
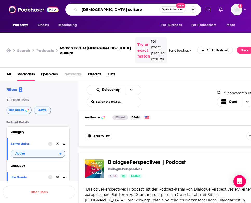
click at [105, 9] on input "jewish culture" at bounding box center [119, 9] width 80 height 8
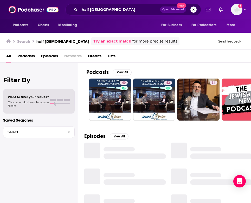
click at [24, 54] on span "Podcasts" at bounding box center [25, 57] width 17 height 11
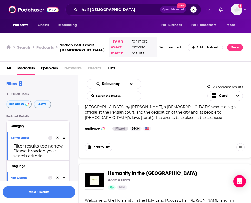
scroll to position [1543, 0]
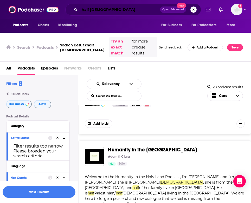
click at [100, 9] on input "half jewish" at bounding box center [119, 9] width 80 height 8
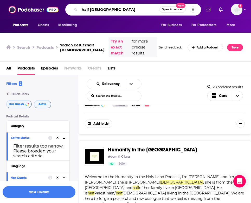
click at [100, 9] on input "half jewish" at bounding box center [119, 9] width 80 height 8
type input "h"
type input "jewish women"
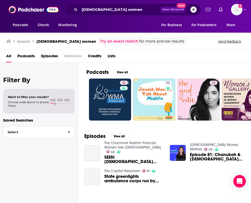
click at [29, 57] on span "Podcasts" at bounding box center [25, 57] width 17 height 11
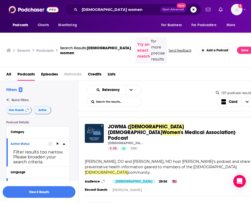
click at [184, 96] on div "Relevancy List Search Input Search the results... Card" at bounding box center [150, 96] width 129 height 22
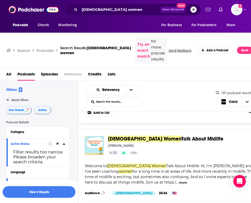
scroll to position [92, 0]
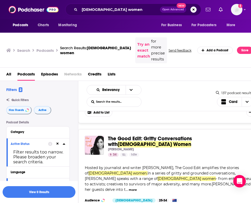
scroll to position [201, 0]
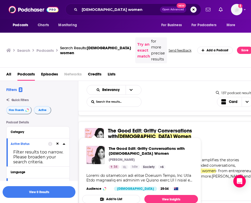
click at [228, 140] on div "The Good Edit: Gritty Conversations with Jewish Women Rebecca Davis 34 Idle Cat…" at bounding box center [169, 172] width 183 height 100
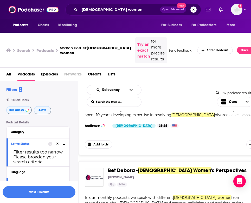
scroll to position [370, 0]
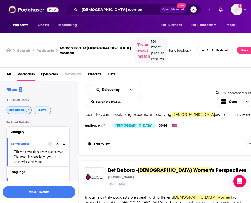
click at [19, 109] on span "Has Guests" at bounding box center [16, 110] width 15 height 3
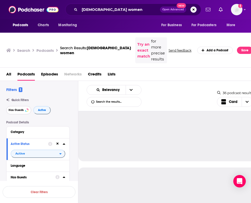
click at [19, 109] on span "Has Guests" at bounding box center [16, 110] width 15 height 3
click at [40, 109] on span "Active" at bounding box center [42, 110] width 8 height 3
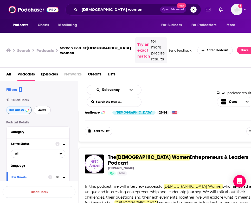
click at [43, 109] on span "Active" at bounding box center [42, 110] width 8 height 3
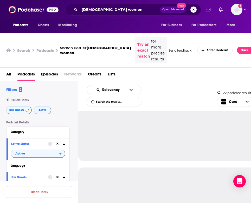
click at [64, 98] on div "Quick Filters" at bounding box center [42, 100] width 72 height 4
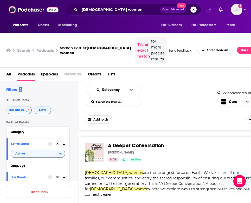
scroll to position [596, 0]
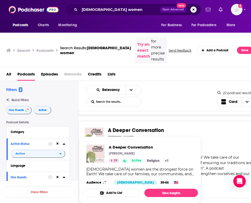
click at [234, 138] on div "A Deeper Conversation Yocheved Davidowitz 39 Active Categories Religion + 1 Add…" at bounding box center [169, 170] width 183 height 98
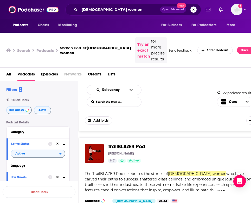
scroll to position [686, 0]
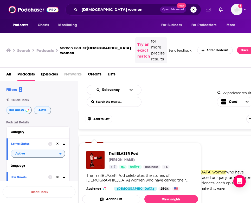
click at [233, 157] on div "7 Active Categories Business + 4" at bounding box center [179, 159] width 142 height 4
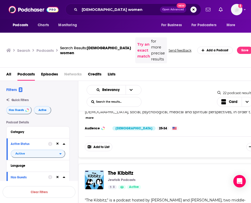
scroll to position [1692, 0]
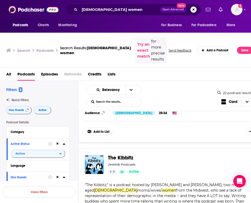
click at [245, 149] on div "The Kibbitz Jewfolk Podcasts 8 Active Categories Religion + 2 Add to List "The …" at bounding box center [169, 198] width 183 height 98
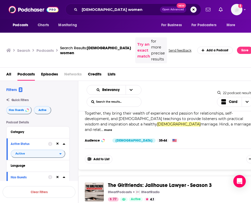
scroll to position [2101, 0]
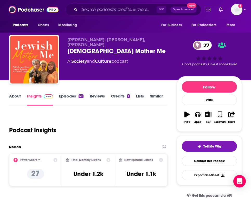
click at [12, 99] on link "About" at bounding box center [15, 100] width 12 height 12
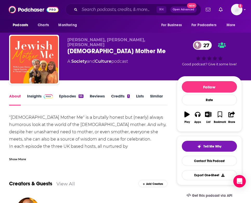
click at [21, 161] on div "Show More" at bounding box center [17, 159] width 17 height 5
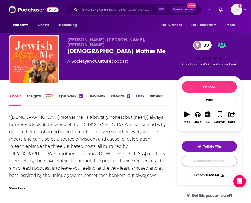
click at [197, 163] on link "Contact This Podcast" at bounding box center [208, 161] width 55 height 10
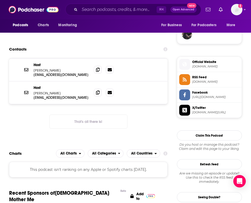
scroll to position [378, 0]
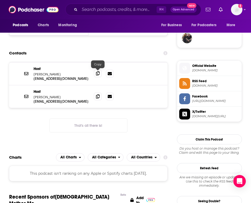
click at [98, 74] on icon at bounding box center [98, 73] width 4 height 4
click at [97, 97] on icon at bounding box center [98, 96] width 4 height 4
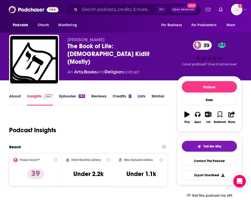
click at [15, 98] on link "About" at bounding box center [15, 100] width 12 height 12
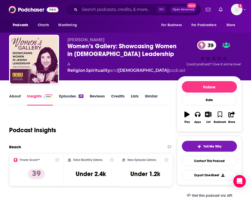
click at [15, 98] on link "About" at bounding box center [15, 100] width 12 height 12
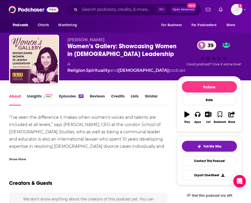
click at [18, 161] on div "Show More" at bounding box center [17, 159] width 17 height 5
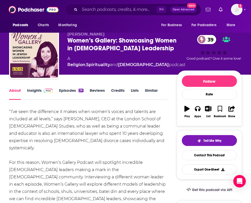
scroll to position [5, 0]
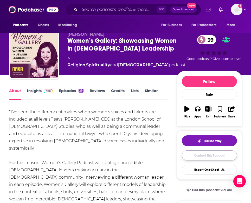
click at [202, 157] on link "Contact This Podcast" at bounding box center [208, 156] width 55 height 10
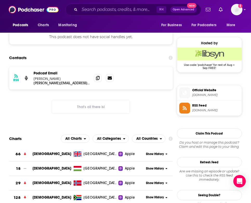
scroll to position [359, 0]
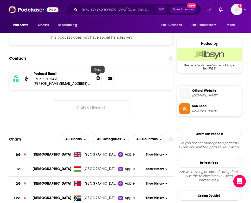
click at [98, 77] on icon at bounding box center [98, 78] width 4 height 4
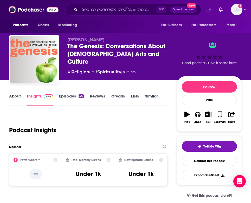
click at [14, 95] on link "About" at bounding box center [15, 100] width 12 height 12
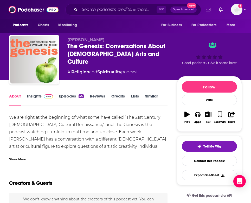
click at [26, 156] on div "Show More" at bounding box center [88, 157] width 158 height 9
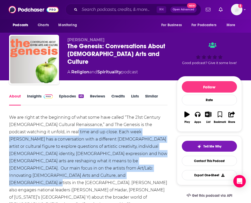
drag, startPoint x: 64, startPoint y: 132, endPoint x: 69, endPoint y: 176, distance: 43.5
click at [69, 176] on div "We are right at the beginning of what some have called “The 21st Century [DEMOG…" at bounding box center [88, 186] width 158 height 145
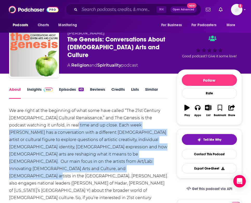
scroll to position [8, 0]
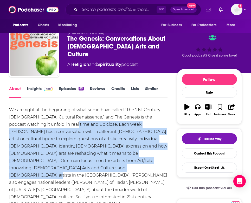
click at [69, 176] on div "We are right at the beginning of what some have called “The 21st Century [DEMOG…" at bounding box center [88, 178] width 158 height 145
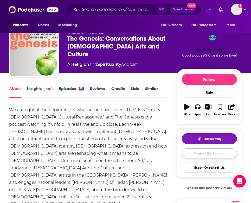
click at [198, 152] on link "Contact This Podcast" at bounding box center [208, 154] width 55 height 10
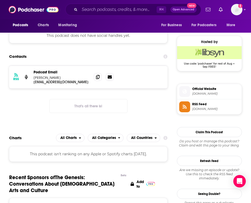
scroll to position [343, 0]
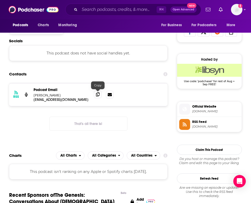
click at [95, 93] on span at bounding box center [98, 95] width 8 height 8
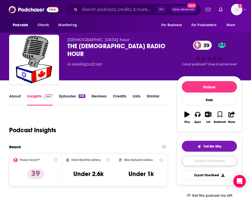
click at [207, 163] on link "Contact This Podcast" at bounding box center [208, 161] width 55 height 10
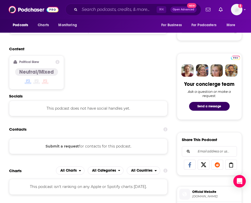
scroll to position [206, 0]
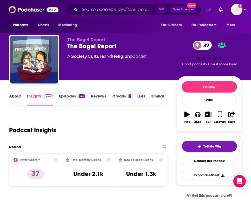
click at [21, 97] on div "About" at bounding box center [18, 100] width 18 height 12
click at [15, 96] on link "About" at bounding box center [15, 100] width 12 height 12
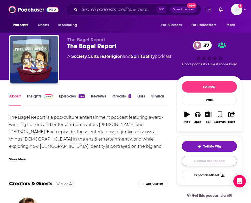
click at [204, 164] on link "Contact This Podcast" at bounding box center [208, 161] width 55 height 10
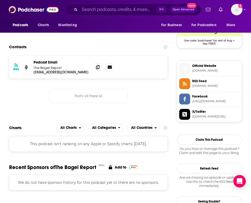
scroll to position [384, 0]
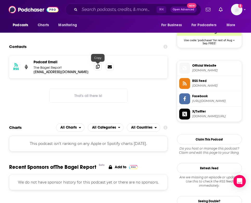
click at [97, 68] on icon at bounding box center [98, 67] width 4 height 4
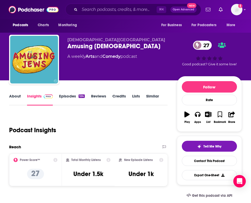
click at [18, 98] on link "About" at bounding box center [15, 100] width 12 height 12
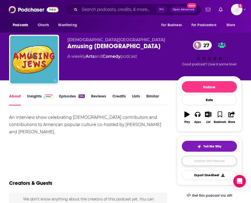
click at [204, 163] on link "Contact This Podcast" at bounding box center [208, 161] width 55 height 10
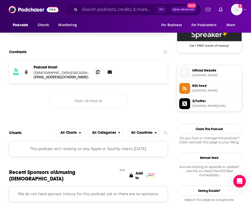
scroll to position [378, 0]
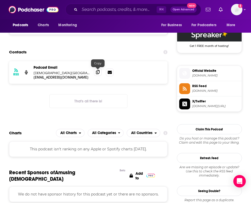
click at [97, 72] on icon at bounding box center [98, 72] width 4 height 4
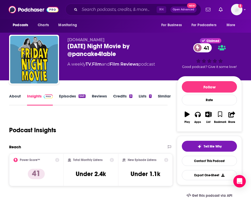
click at [14, 98] on link "About" at bounding box center [15, 100] width 12 height 12
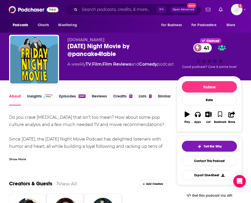
scroll to position [3, 0]
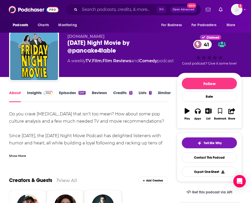
click at [18, 157] on div "Show More" at bounding box center [17, 155] width 17 height 5
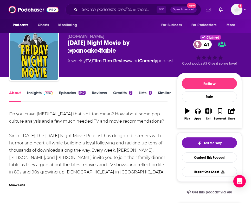
scroll to position [14, 0]
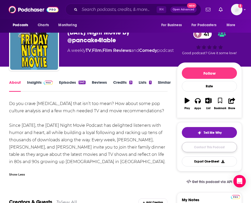
click at [206, 149] on link "Contact This Podcast" at bounding box center [208, 147] width 55 height 10
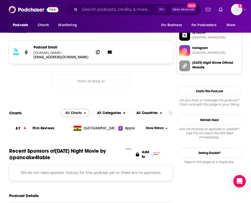
scroll to position [451, 0]
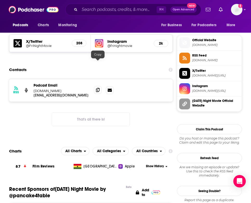
click at [99, 88] on icon at bounding box center [98, 90] width 4 height 4
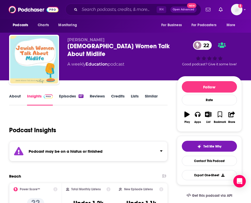
click at [71, 96] on link "Episodes 67" at bounding box center [71, 100] width 24 height 12
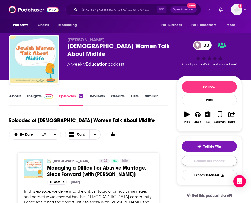
click at [209, 165] on link "Contact This Podcast" at bounding box center [208, 161] width 55 height 10
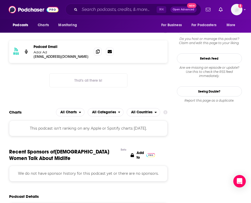
scroll to position [399, 0]
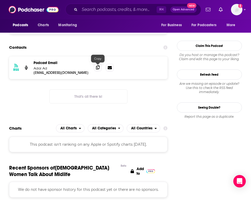
click at [94, 68] on span at bounding box center [98, 68] width 8 height 8
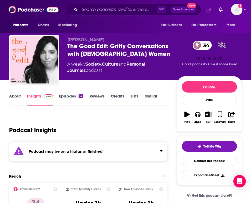
click at [76, 97] on link "Episodes 14" at bounding box center [71, 100] width 24 height 12
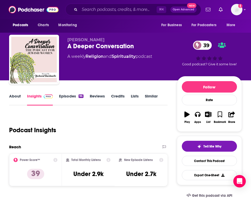
click at [70, 96] on link "Episodes 96" at bounding box center [71, 100] width 24 height 12
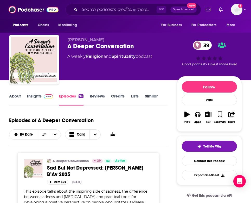
click at [14, 98] on link "About" at bounding box center [15, 100] width 12 height 12
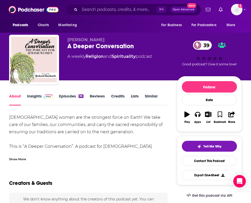
click at [19, 159] on div "Show More" at bounding box center [17, 159] width 17 height 5
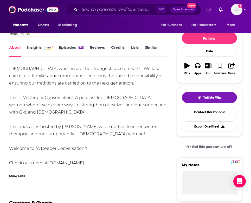
scroll to position [55, 0]
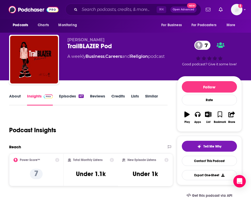
click at [18, 95] on link "About" at bounding box center [15, 100] width 12 height 12
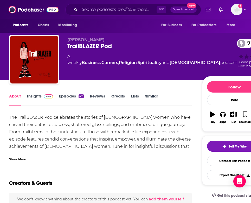
click at [17, 157] on div "Show More" at bounding box center [17, 159] width 17 height 5
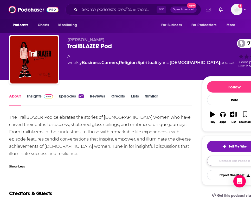
click at [218, 164] on link "Contact This Podcast" at bounding box center [234, 161] width 55 height 10
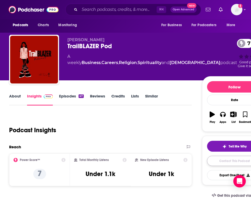
click at [225, 160] on link "Contact This Podcast" at bounding box center [234, 161] width 55 height 10
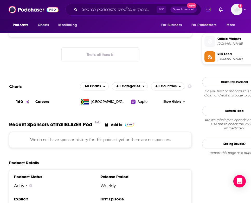
scroll to position [337, 0]
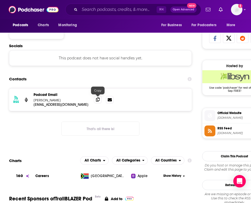
click at [99, 100] on icon at bounding box center [98, 100] width 4 height 4
copy p "Faye Lax - Rosenberg"
drag, startPoint x: 77, startPoint y: 101, endPoint x: 33, endPoint y: 101, distance: 43.4
click at [33, 101] on p "Faye Lax - Rosenberg" at bounding box center [61, 100] width 56 height 4
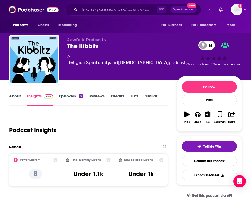
click at [17, 94] on link "About" at bounding box center [15, 100] width 12 height 12
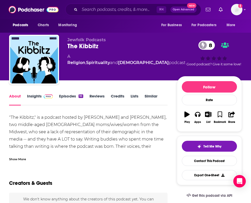
click at [26, 160] on div "Show More" at bounding box center [88, 157] width 158 height 9
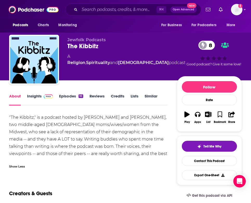
scroll to position [2, 0]
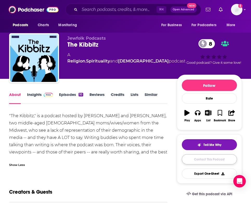
click at [203, 162] on link "Contact This Podcast" at bounding box center [208, 159] width 55 height 10
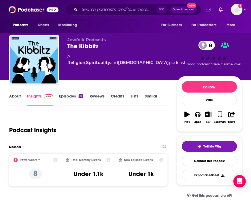
click at [15, 97] on link "About" at bounding box center [15, 100] width 12 height 12
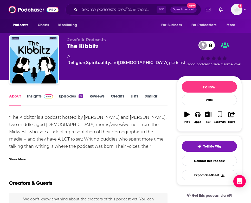
click at [16, 104] on link "About" at bounding box center [15, 100] width 12 height 12
click at [33, 157] on div "Show More" at bounding box center [88, 157] width 158 height 9
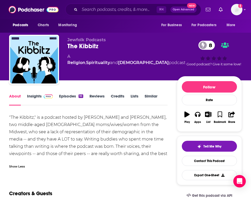
scroll to position [51, 0]
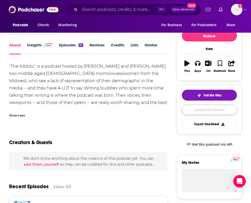
click at [215, 109] on link "Contact This Podcast" at bounding box center [208, 110] width 55 height 10
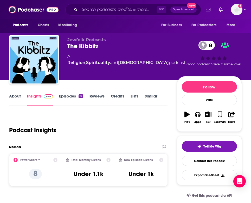
click at [15, 95] on link "About" at bounding box center [15, 100] width 12 height 12
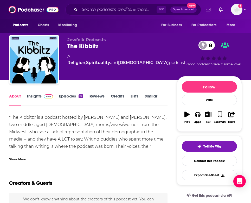
click at [21, 159] on div "Show More" at bounding box center [17, 159] width 17 height 5
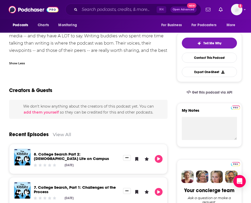
scroll to position [117, 0]
